Goal: Information Seeking & Learning: Check status

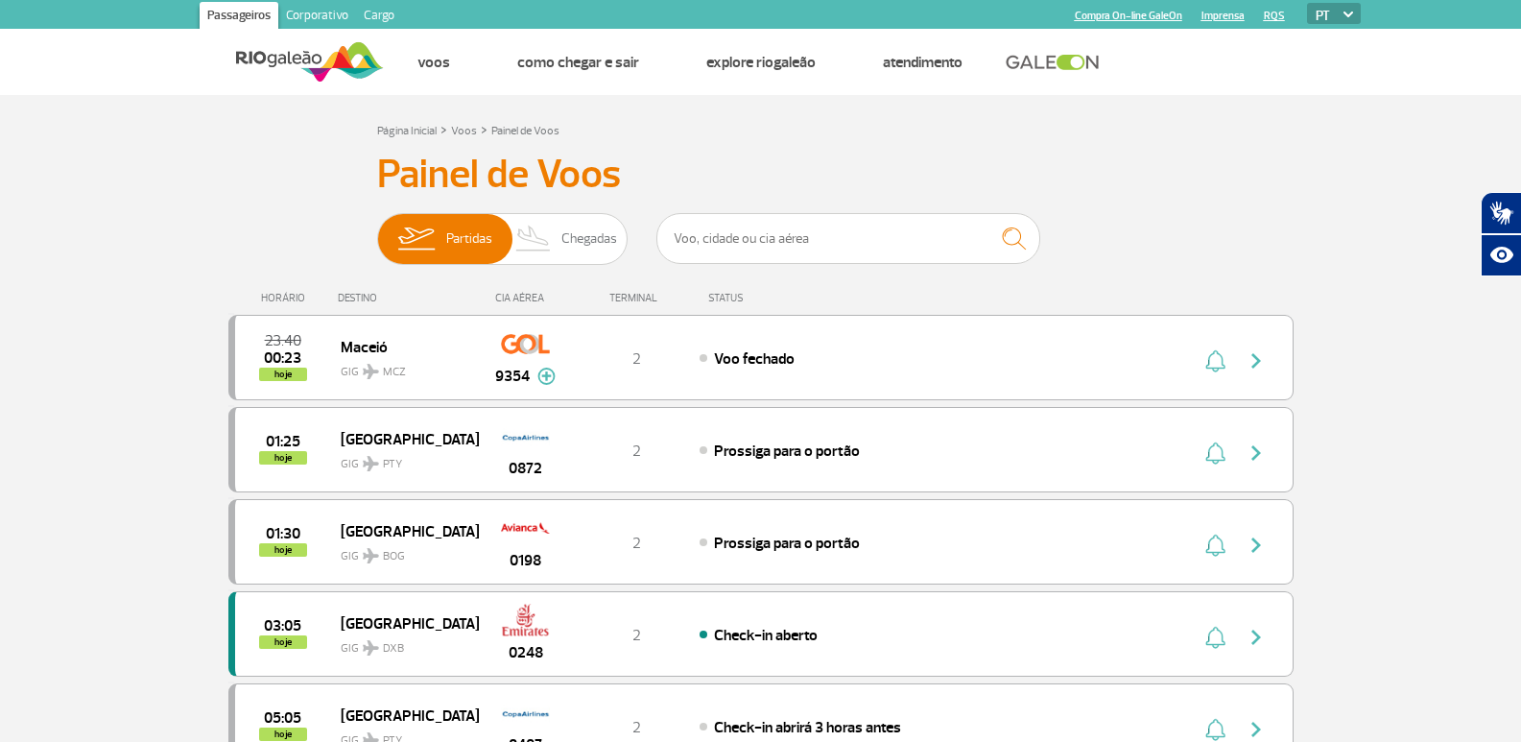
drag, startPoint x: 1534, startPoint y: 120, endPoint x: 1534, endPoint y: 82, distance: 38.4
click at [1521, 82] on html "Passageiros Corporativo Cargo Compra On-line GaleOn Imprensa RQS PT ENG ESP Pág…" at bounding box center [760, 371] width 1521 height 742
click at [448, 241] on span "Partidas" at bounding box center [469, 239] width 46 height 50
click at [377, 229] on input "Partidas Chegadas" at bounding box center [377, 229] width 0 height 0
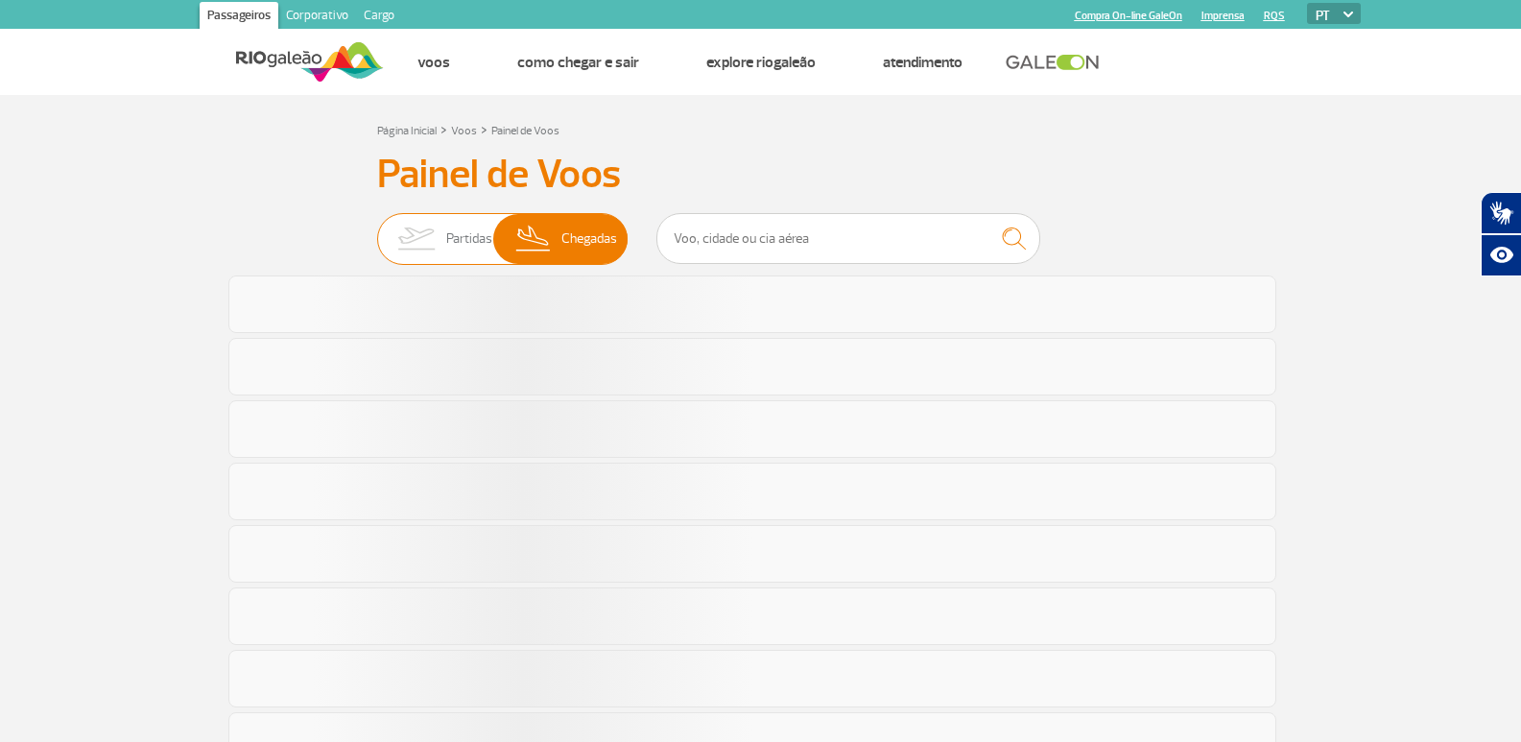
click at [448, 241] on span "Partidas" at bounding box center [469, 239] width 46 height 50
click at [377, 229] on input "Partidas Chegadas" at bounding box center [377, 229] width 0 height 0
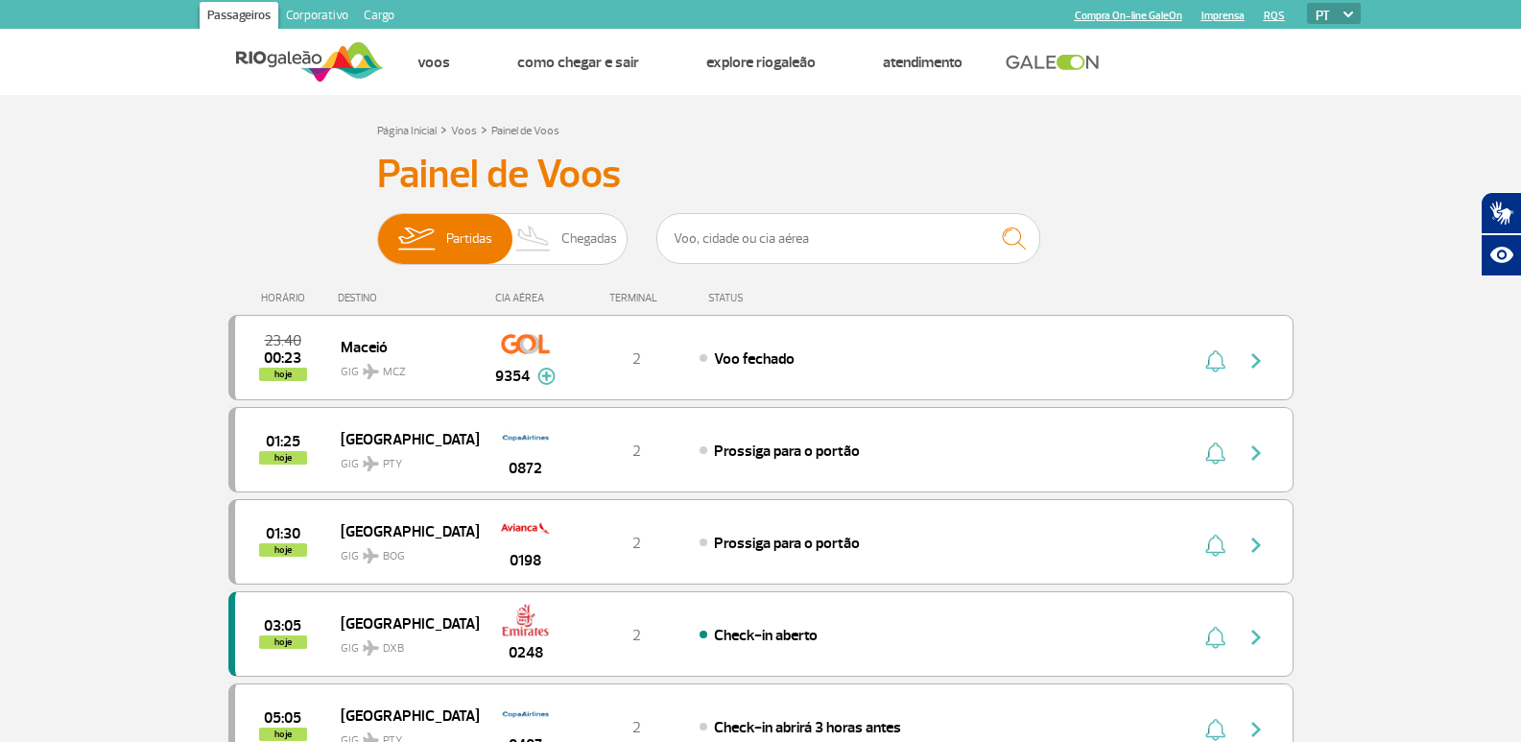
drag, startPoint x: 1366, startPoint y: 178, endPoint x: 1534, endPoint y: 125, distance: 176.0
click at [767, 246] on input "text" at bounding box center [848, 238] width 384 height 51
click at [727, 249] on input "text" at bounding box center [848, 238] width 384 height 51
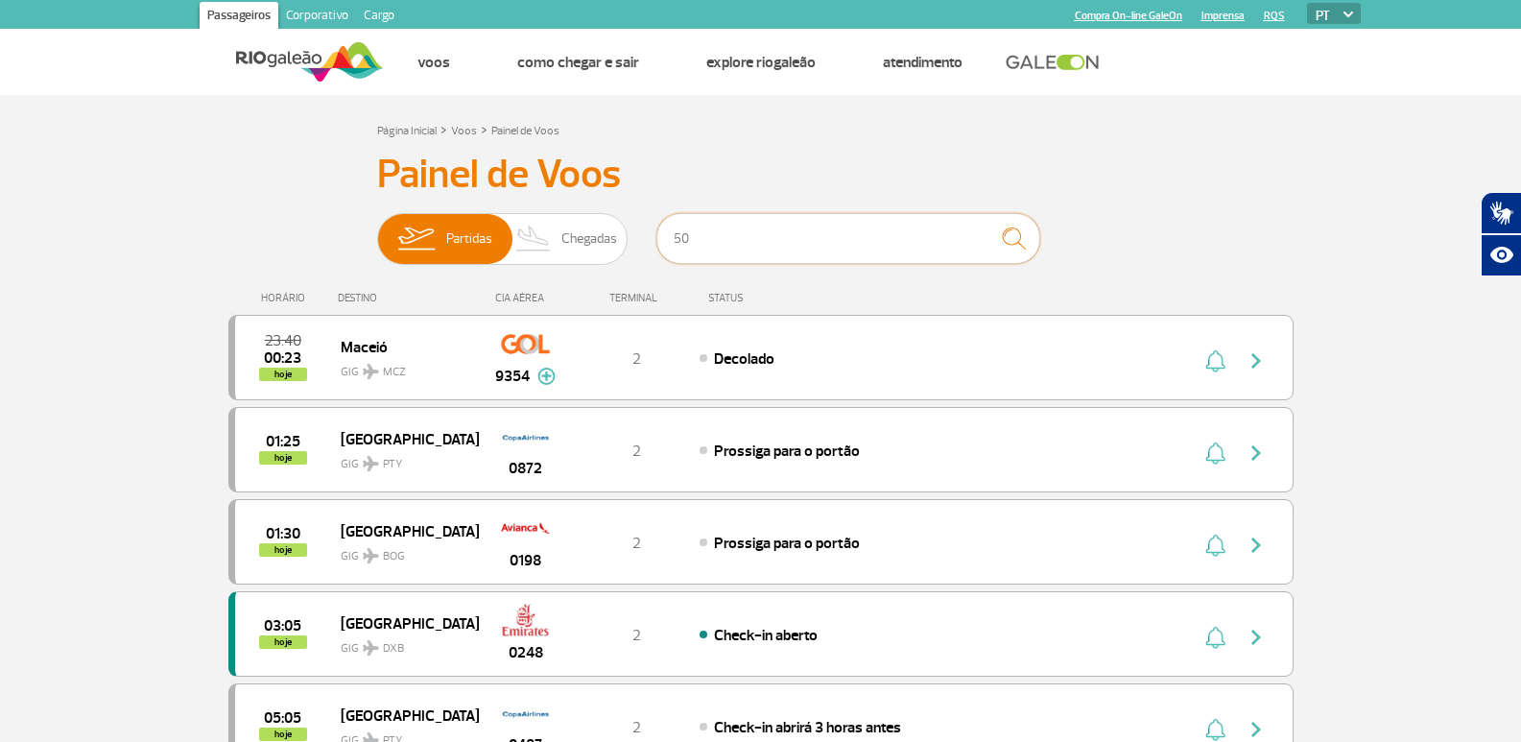
type input "505"
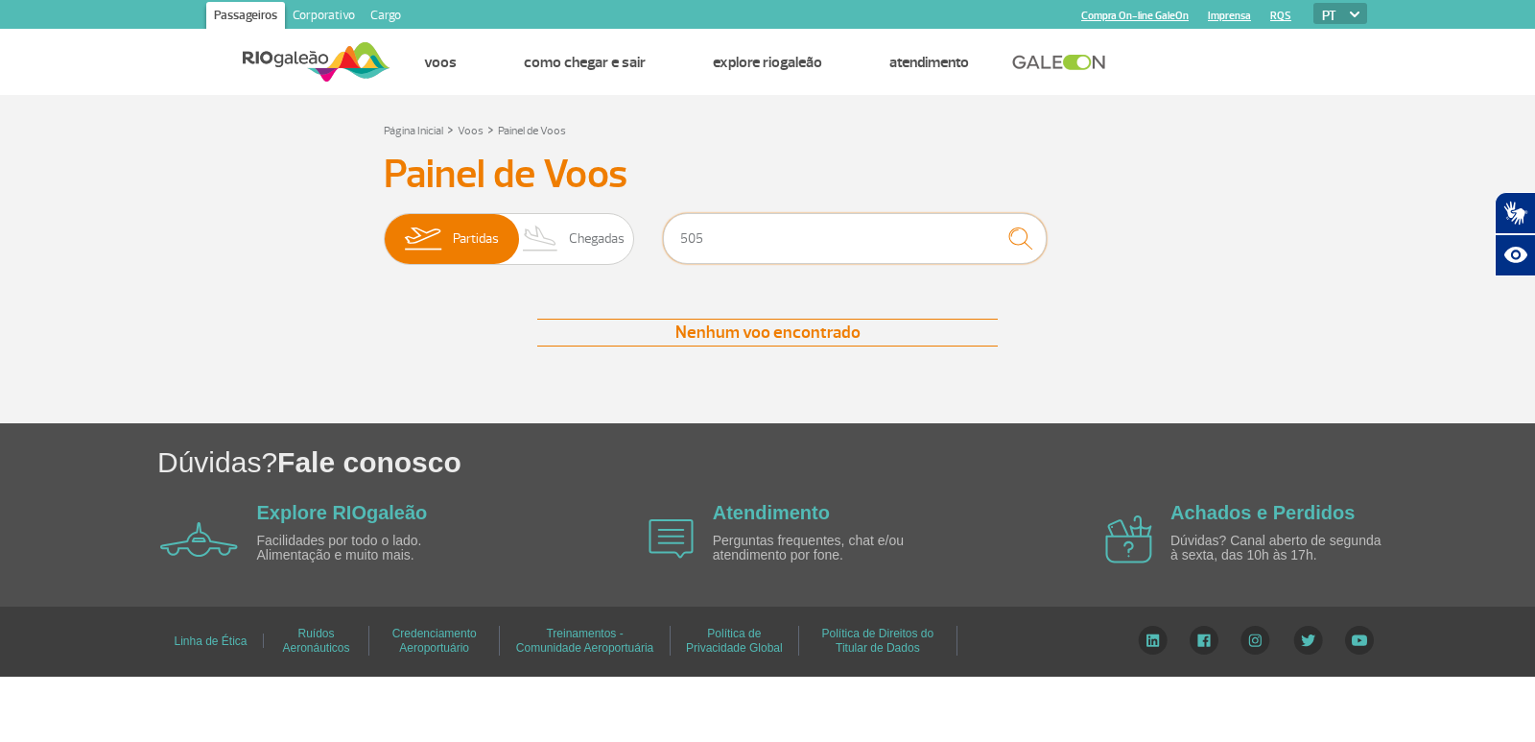
click at [586, 207] on div "Painel de Voos Partidas Chegadas 505 Nenhum voo encontrado Nenhum voo encontrado" at bounding box center [767, 268] width 1065 height 234
click at [36, 207] on section "Página Inicial > Voos > Painel de Voos Painel de Voos Partidas Chegadas Nenhum …" at bounding box center [767, 259] width 1535 height 328
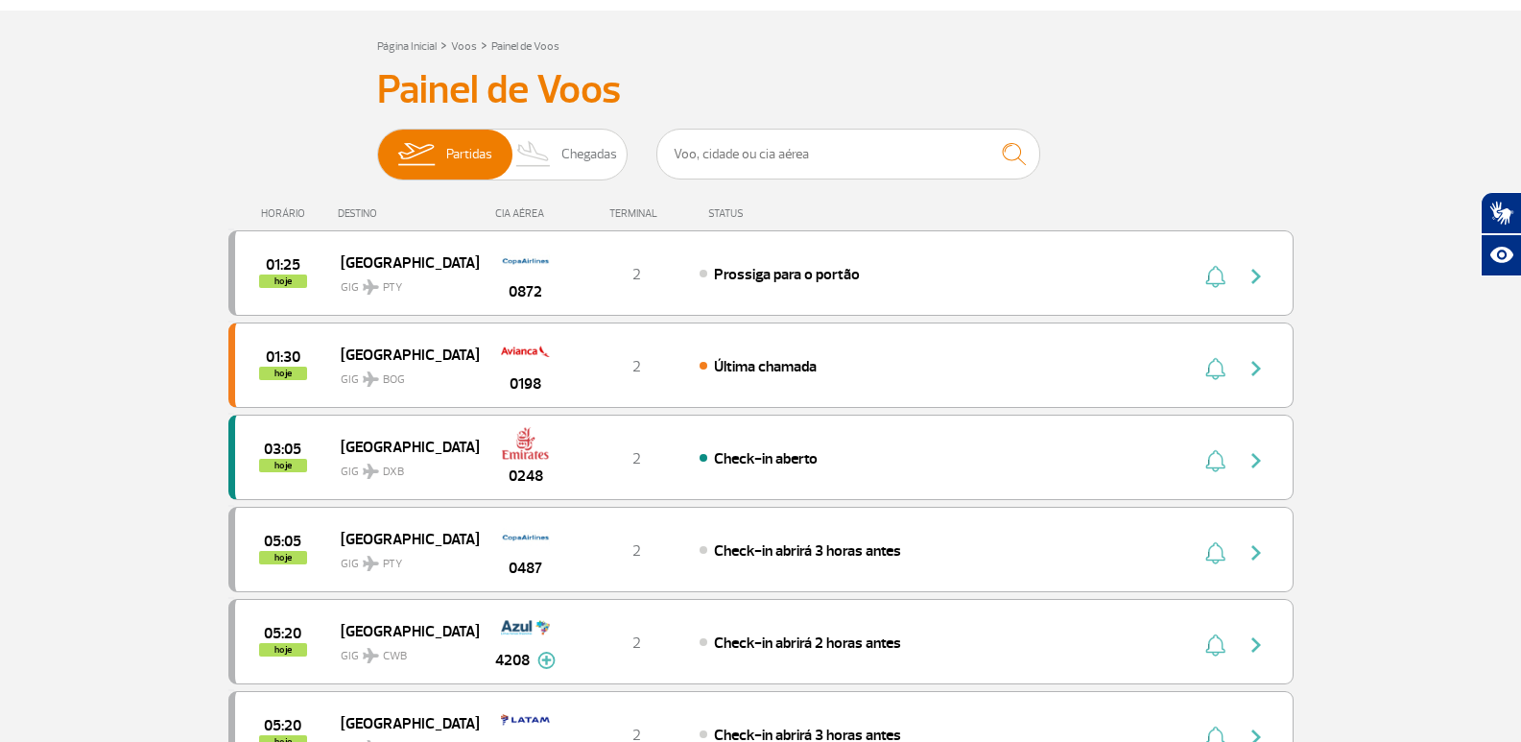
scroll to position [96, 0]
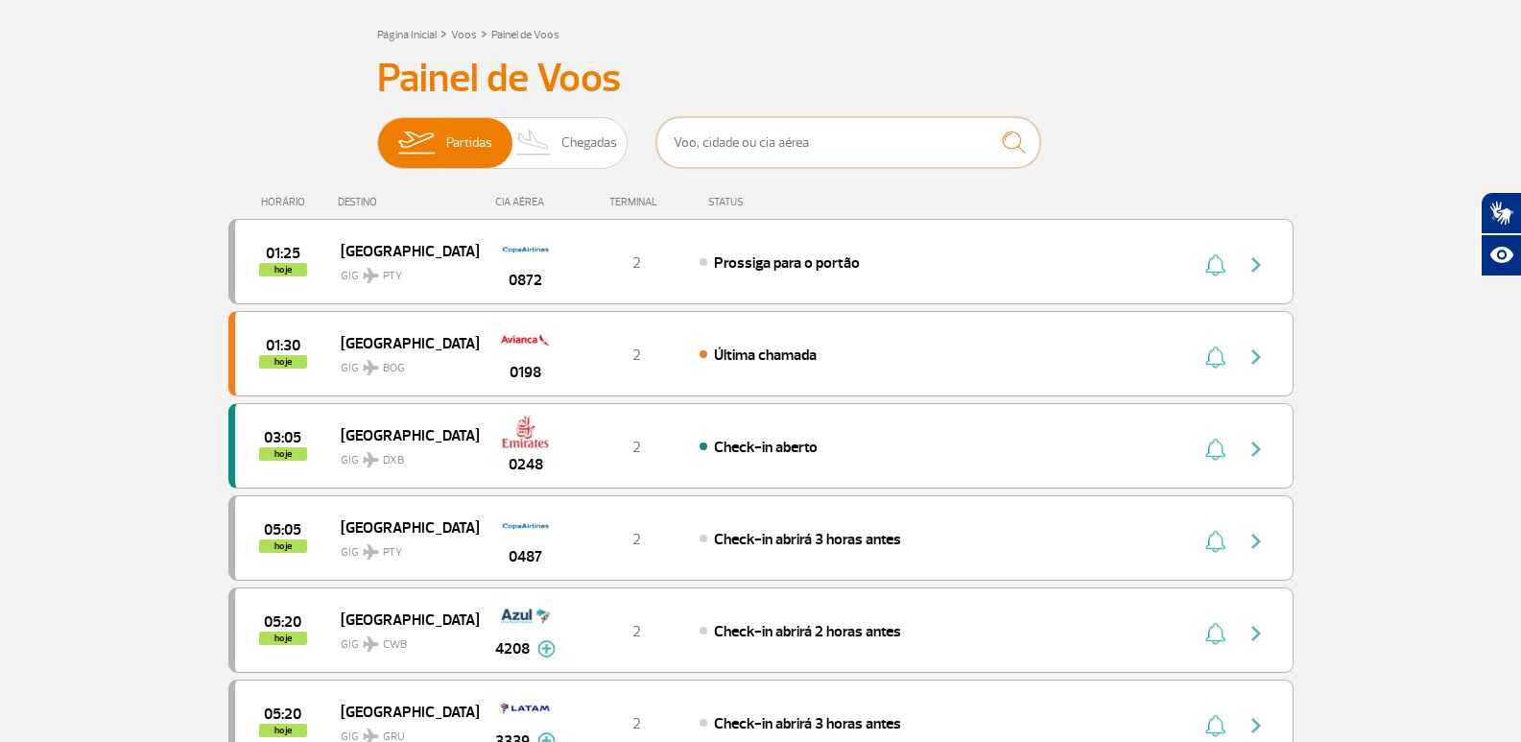
click at [755, 133] on input "text" at bounding box center [848, 142] width 384 height 51
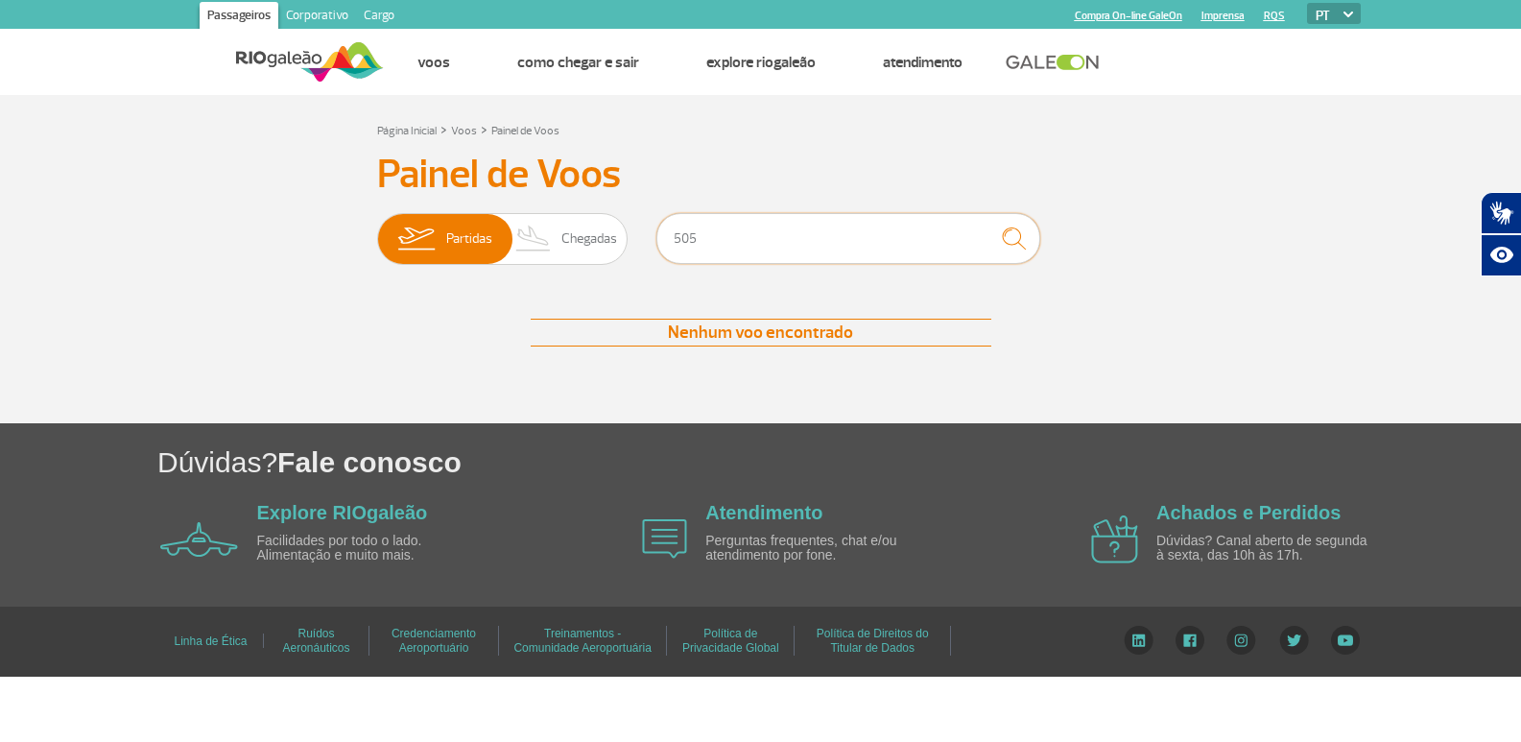
scroll to position [0, 0]
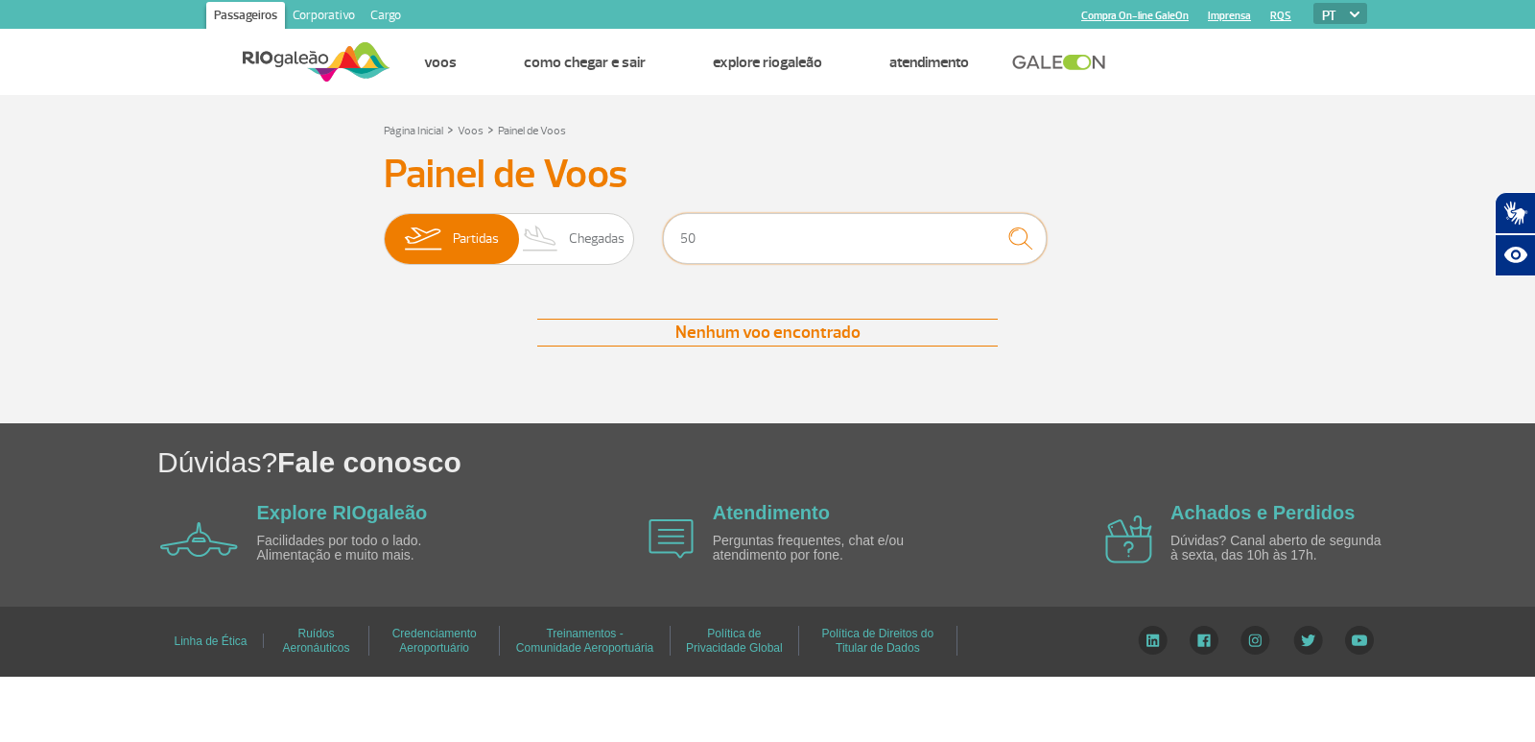
type input "5"
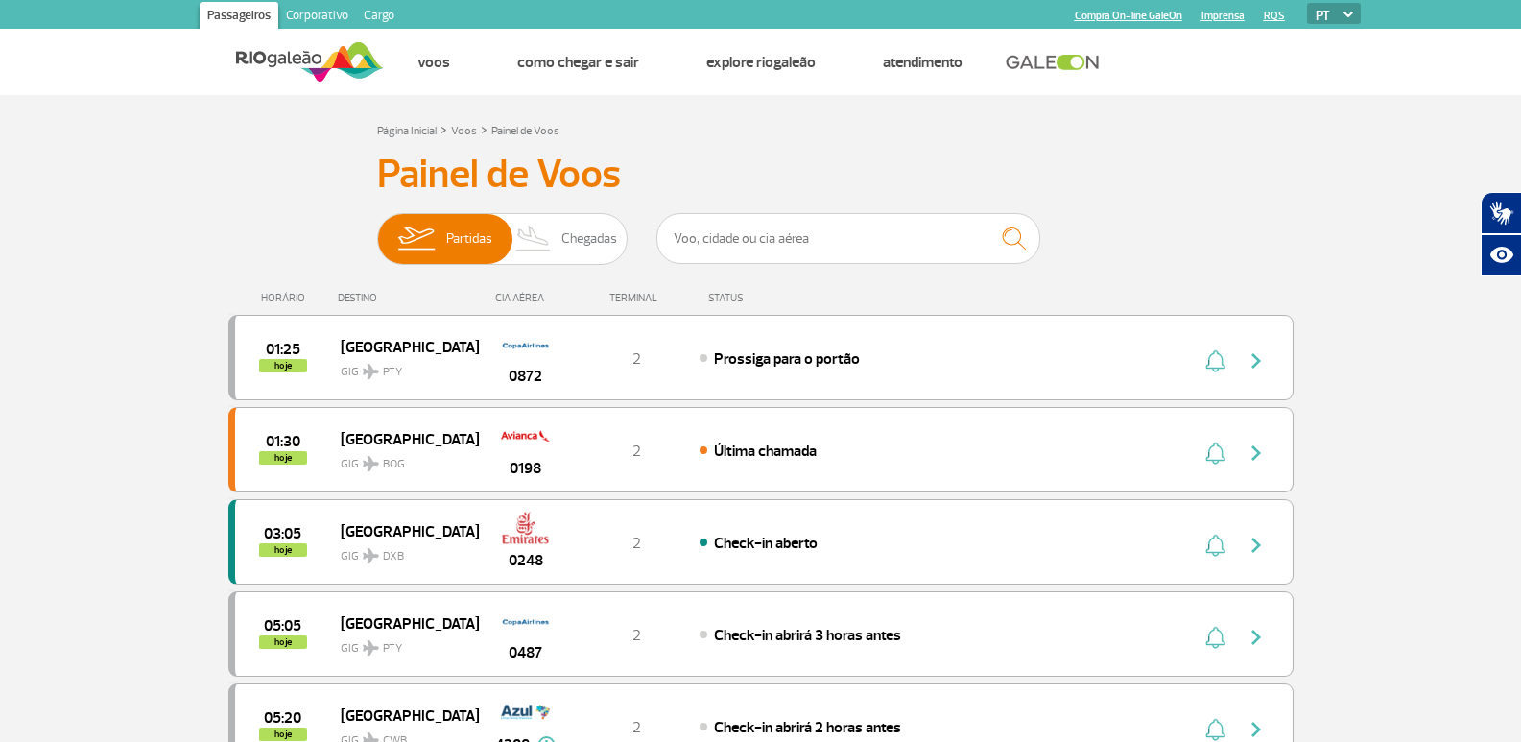
click at [796, 242] on input "text" at bounding box center [848, 238] width 384 height 51
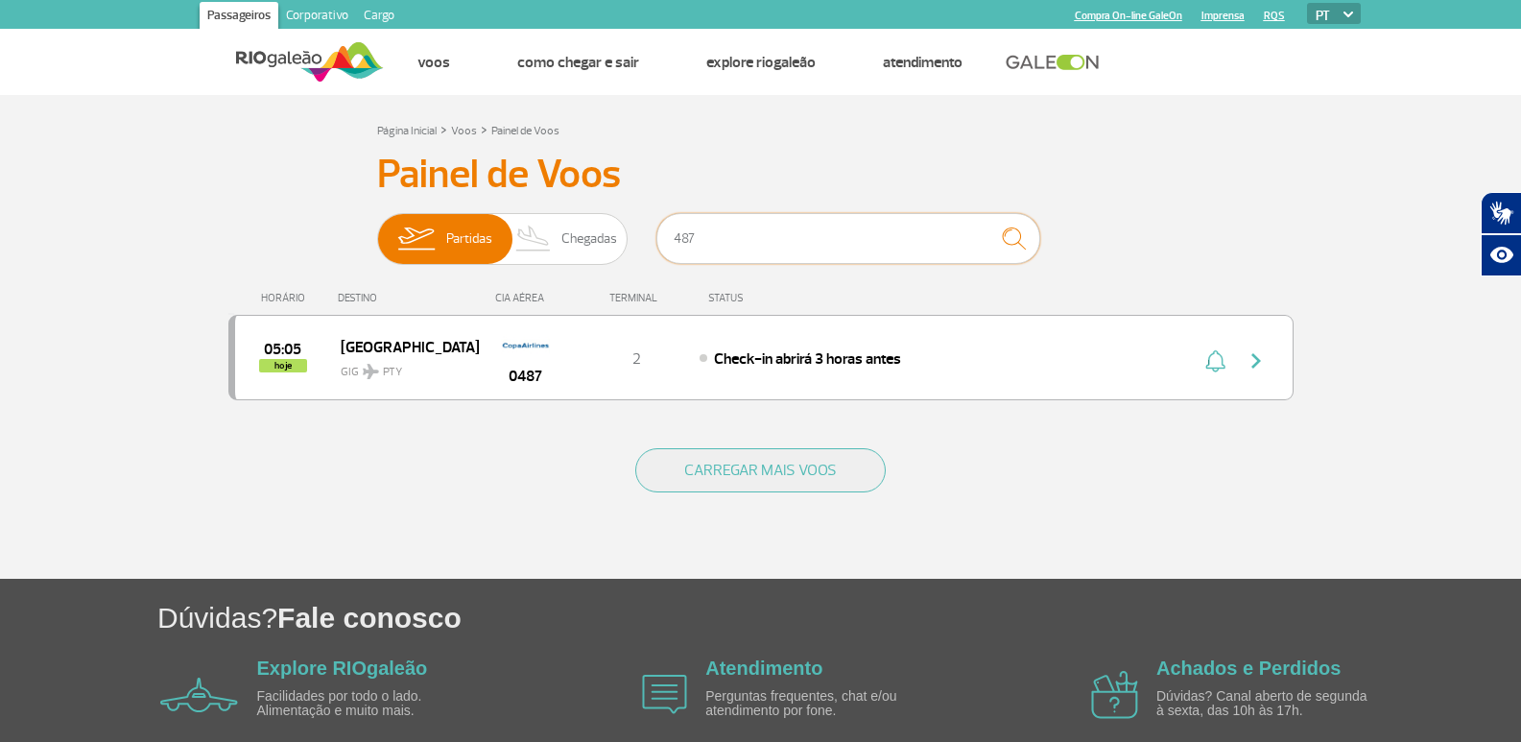
type input "487"
click at [888, 159] on h3 "Painel de Voos" at bounding box center [761, 175] width 768 height 48
drag, startPoint x: 735, startPoint y: 252, endPoint x: 624, endPoint y: 233, distance: 113.0
click at [625, 233] on div "Partidas Chegadas 487" at bounding box center [761, 242] width 768 height 58
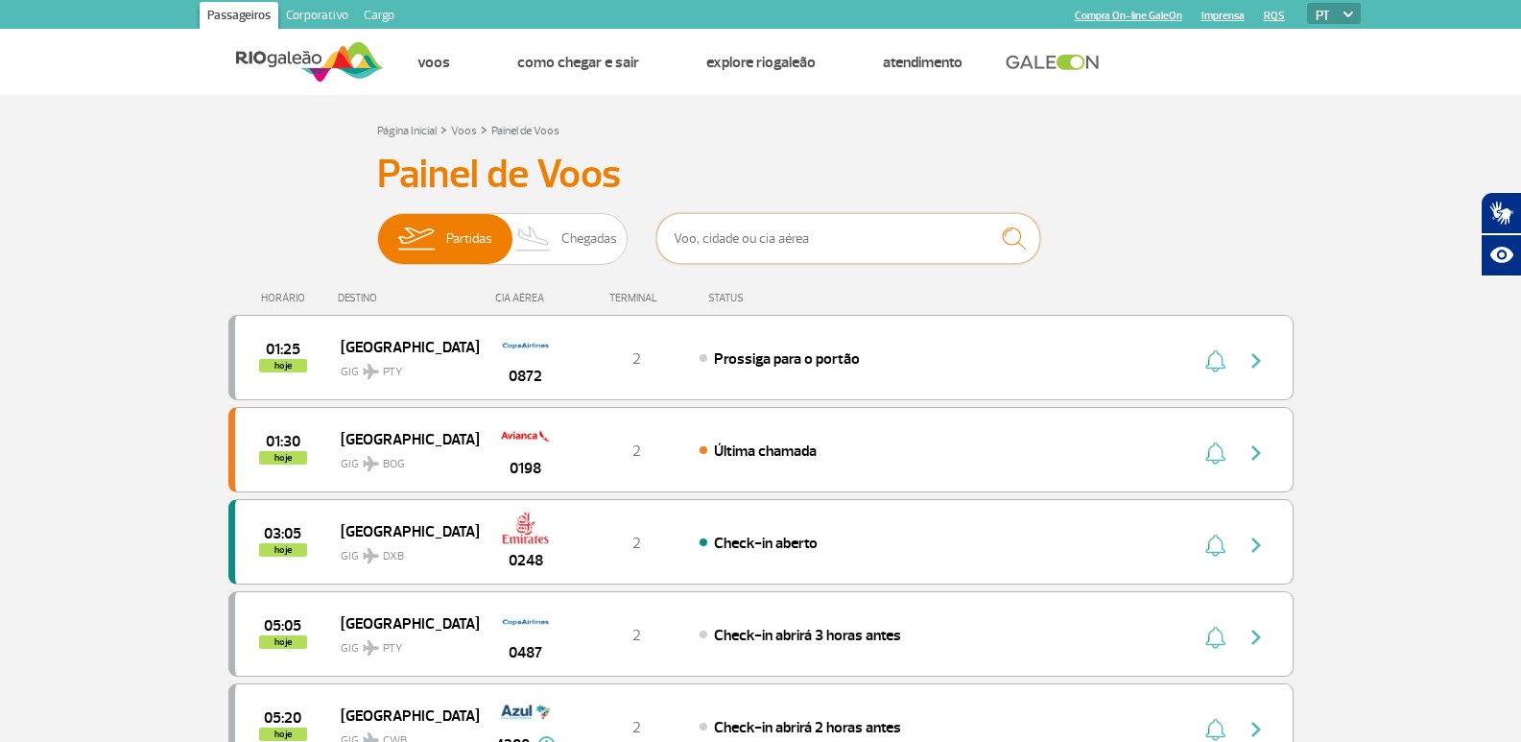
click at [777, 238] on input "text" at bounding box center [848, 238] width 384 height 51
click at [798, 235] on input "text" at bounding box center [848, 238] width 384 height 51
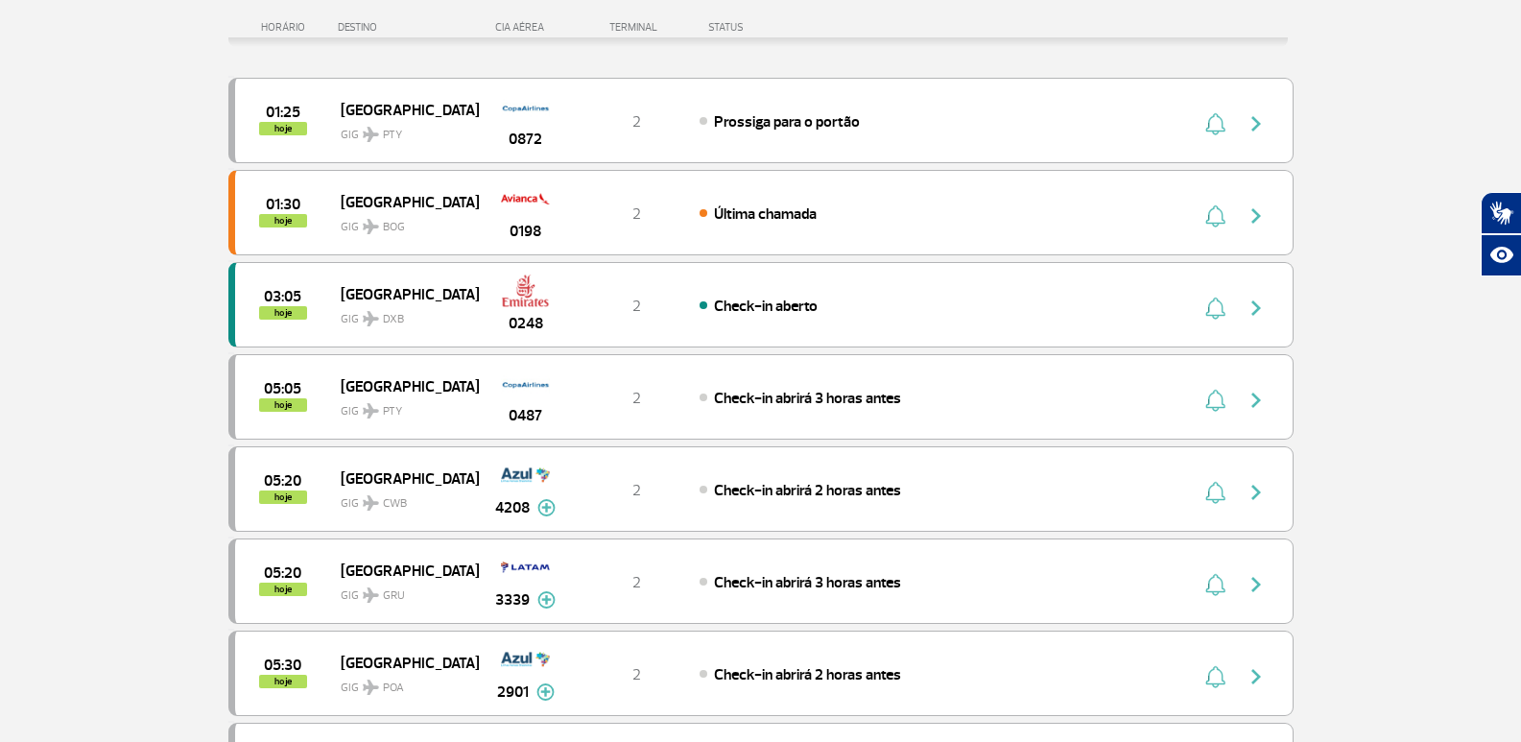
scroll to position [288, 0]
